Goal: Task Accomplishment & Management: Manage account settings

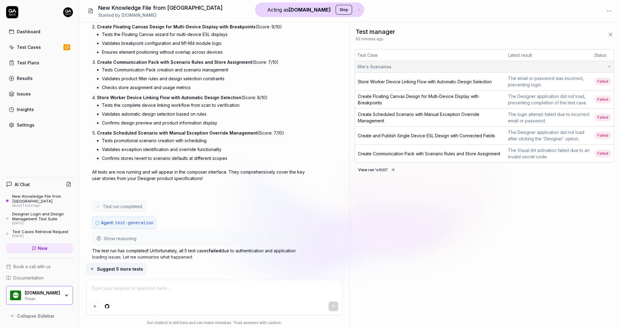
scroll to position [2226, 0]
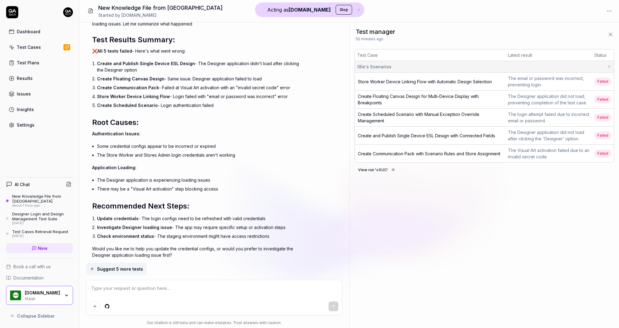
type textarea "*"
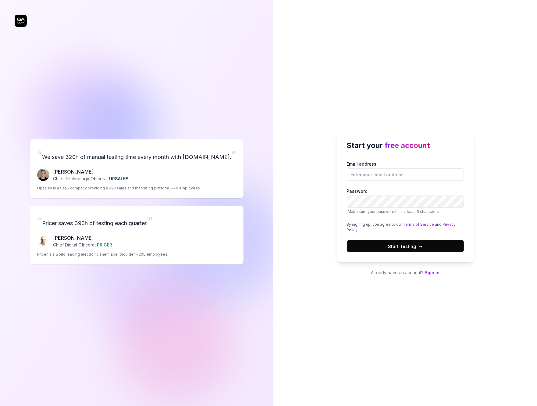
click at [247, 63] on div "“ We save 320h of manual testing time every month with QA.tech. ” Fredrik Seidl…" at bounding box center [137, 201] width 244 height 379
